Goal: Transaction & Acquisition: Purchase product/service

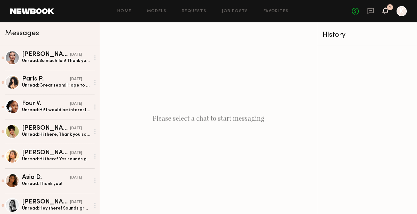
click at [385, 11] on icon at bounding box center [385, 10] width 5 height 4
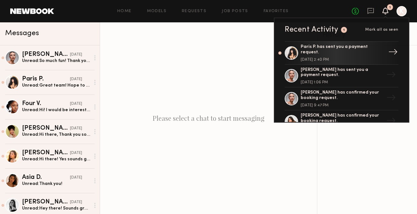
click at [352, 58] on div "[DATE] 2:40 PM" at bounding box center [342, 60] width 83 height 4
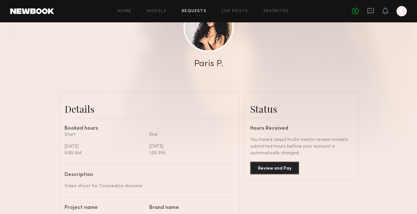
scroll to position [108, 0]
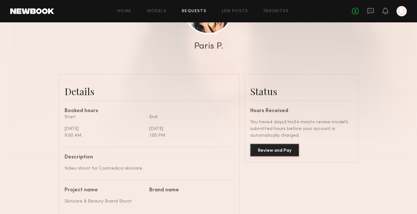
click at [271, 148] on button "Review and Pay" at bounding box center [274, 150] width 49 height 13
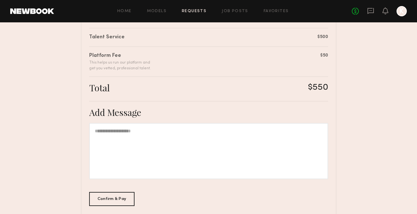
scroll to position [194, 0]
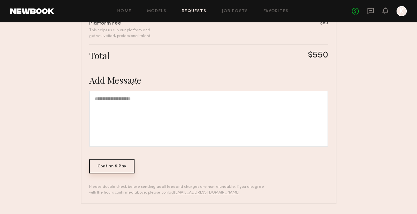
click at [125, 167] on div "Confirm & Pay" at bounding box center [112, 166] width 46 height 14
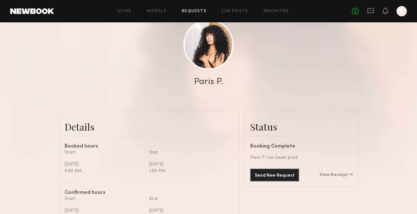
scroll to position [139, 0]
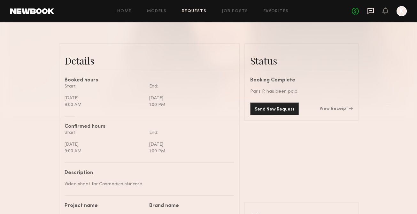
click at [369, 12] on icon at bounding box center [370, 11] width 6 height 6
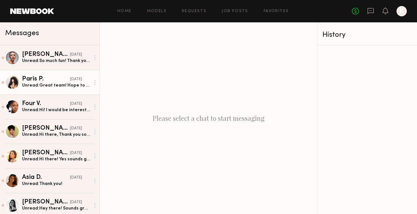
click at [66, 85] on div "Unread: Great team! Hope to work with you all again <3" at bounding box center [56, 85] width 68 height 6
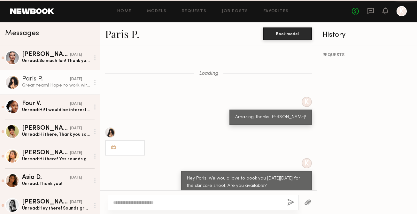
scroll to position [307, 0]
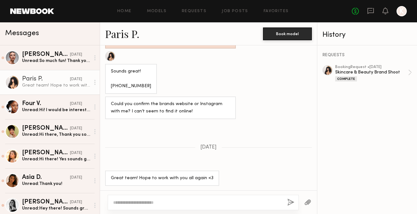
click at [159, 203] on textarea at bounding box center [197, 202] width 169 height 6
type textarea "*"
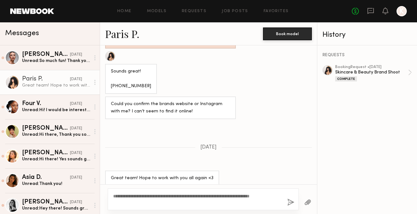
scroll to position [313, 0]
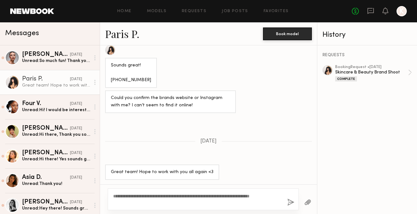
type textarea "**********"
click at [288, 203] on button "button" at bounding box center [290, 203] width 7 height 8
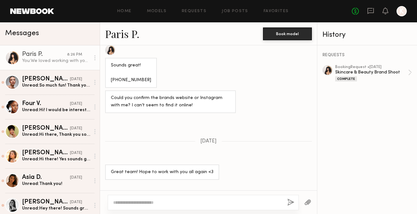
scroll to position [381, 0]
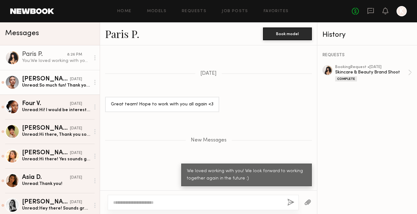
click at [44, 85] on div "Unread: So much fun! Thank you💗💗" at bounding box center [56, 85] width 68 height 6
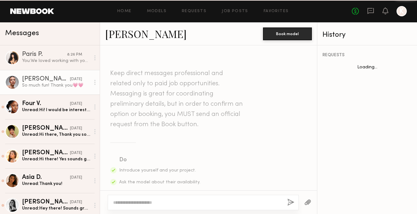
scroll to position [880, 0]
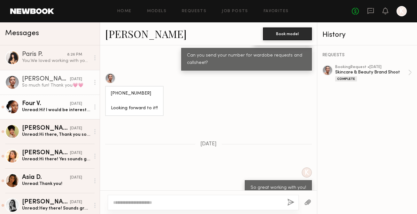
click at [60, 118] on link "Four V. [DATE] Unread: Hi! I would be interested! However I will be out of town…" at bounding box center [50, 107] width 100 height 25
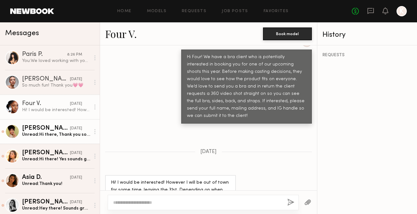
click at [64, 135] on div "Unread: Hi there, Thank you so much for reaching out! I’d love to be considered…" at bounding box center [56, 135] width 68 height 6
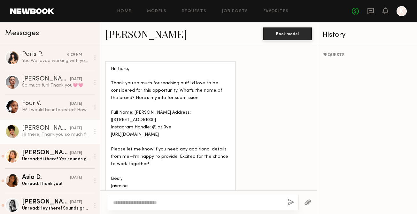
scroll to position [439, 0]
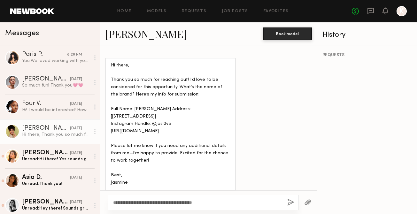
type textarea "**********"
click at [291, 199] on button "button" at bounding box center [290, 203] width 7 height 8
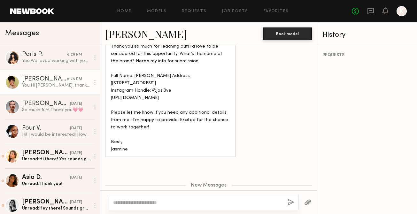
scroll to position [457, 0]
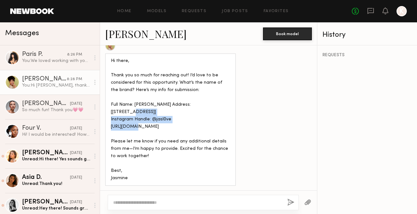
drag, startPoint x: 156, startPoint y: 107, endPoint x: 148, endPoint y: 91, distance: 17.9
click at [148, 91] on div "Hi there, Thank you so much for reaching out! I’d love to be considered for thi…" at bounding box center [170, 119] width 119 height 125
copy div "[STREET_ADDRESS]"
click at [198, 114] on div "Hi there, Thank you so much for reaching out! I’d love to be considered for thi…" at bounding box center [170, 119] width 119 height 125
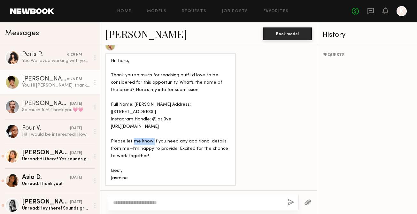
drag, startPoint x: 171, startPoint y: 114, endPoint x: 151, endPoint y: 113, distance: 20.1
click at [151, 113] on div "Hi there, Thank you so much for reaching out! I’d love to be considered for thi…" at bounding box center [170, 119] width 119 height 125
copy div "@jasl0ve"
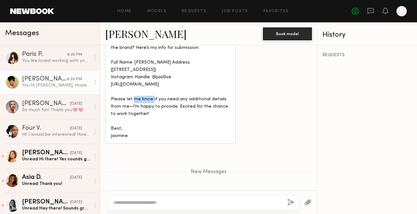
scroll to position [519, 0]
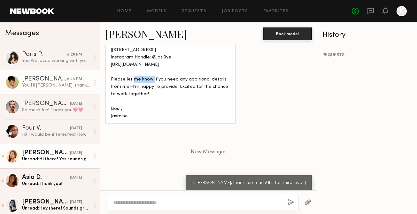
click at [62, 157] on div "Unread: Hi there! Yes sounds good I can send a video with the bra on. My IG is …" at bounding box center [56, 159] width 68 height 6
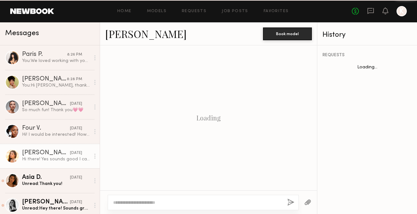
scroll to position [310, 0]
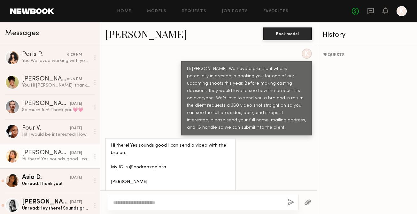
click at [149, 203] on textarea at bounding box center [197, 202] width 169 height 6
click at [113, 202] on textarea "**********" at bounding box center [197, 202] width 169 height 6
click at [135, 203] on textarea "**********" at bounding box center [197, 202] width 169 height 6
type textarea "**********"
click at [294, 204] on button "button" at bounding box center [290, 203] width 7 height 8
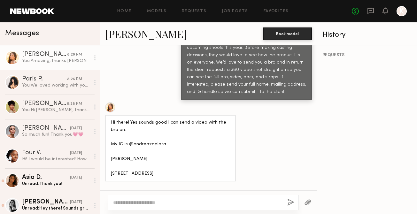
scroll to position [339, 0]
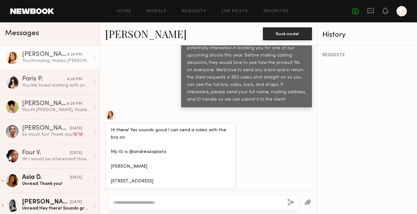
drag, startPoint x: 185, startPoint y: 162, endPoint x: 106, endPoint y: 161, distance: 78.9
click at [106, 161] on div "Hi there! Yes sounds good I can send a video with the bra on. My IG is @andreaz…" at bounding box center [170, 156] width 131 height 67
copy div "[STREET_ADDRESS]"
click at [156, 148] on div "Hi there! Yes sounds good I can send a video with the bra on. My IG is @andreaz…" at bounding box center [170, 156] width 119 height 59
drag, startPoint x: 163, startPoint y: 131, endPoint x: 132, endPoint y: 132, distance: 31.0
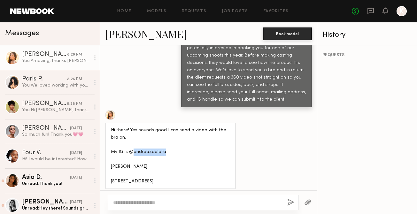
click at [132, 132] on div "Hi there! Yes sounds good I can send a video with the bra on. My IG is @andreaz…" at bounding box center [170, 156] width 119 height 59
copy div "andreazaplata"
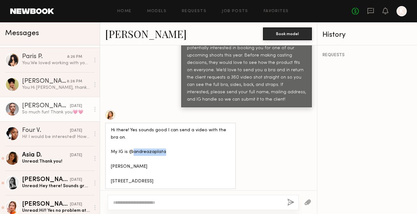
scroll to position [38, 0]
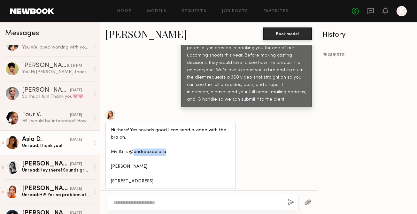
click at [56, 144] on div "Unread: Thank you!" at bounding box center [56, 146] width 68 height 6
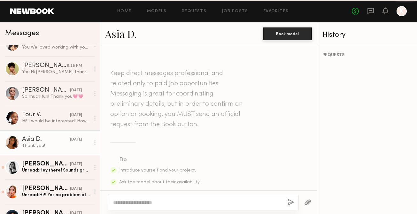
scroll to position [322, 0]
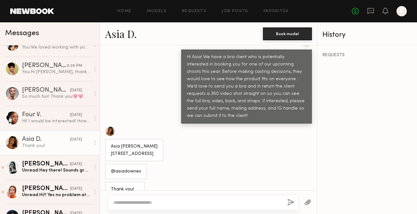
click at [134, 201] on textarea at bounding box center [197, 202] width 169 height 6
type textarea "**********"
click at [290, 203] on button "button" at bounding box center [290, 203] width 7 height 8
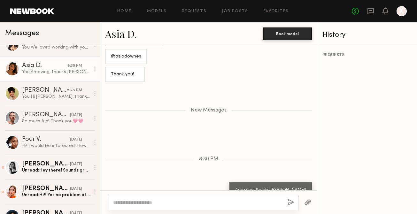
scroll to position [347, 0]
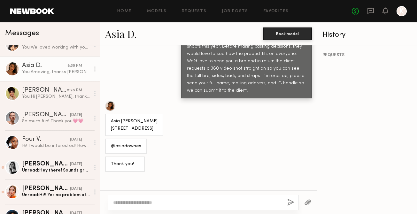
drag, startPoint x: 162, startPoint y: 117, endPoint x: 111, endPoint y: 106, distance: 52.0
click at [111, 118] on div "Asia [PERSON_NAME] [STREET_ADDRESS]" at bounding box center [134, 125] width 47 height 15
copy div "[STREET_ADDRESS]"
